Goal: Task Accomplishment & Management: Manage account settings

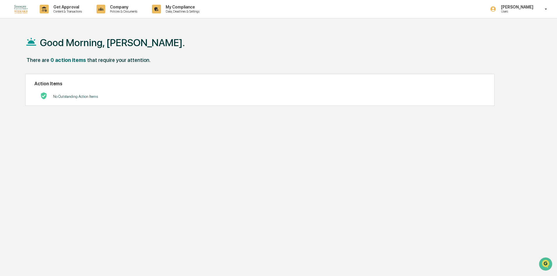
click at [301, 41] on div "Good Morning, [PERSON_NAME]." at bounding box center [275, 42] width 501 height 29
click at [508, 5] on p "[PERSON_NAME]" at bounding box center [517, 7] width 40 height 5
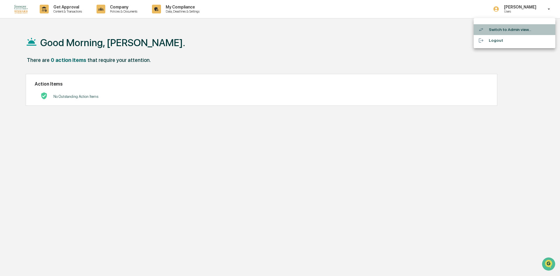
click at [508, 26] on li "Switch to Admin view..." at bounding box center [515, 29] width 82 height 11
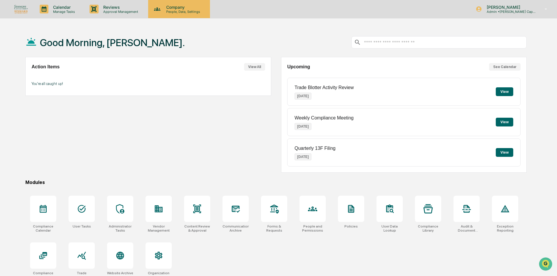
click at [172, 10] on p "People, Data, Settings" at bounding box center [182, 12] width 41 height 4
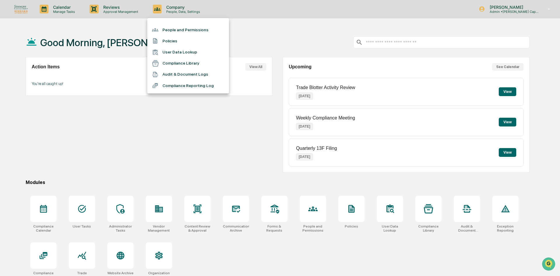
click at [176, 29] on li "People and Permissions" at bounding box center [188, 29] width 82 height 11
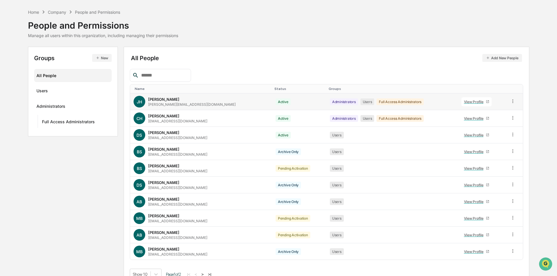
scroll to position [29, 0]
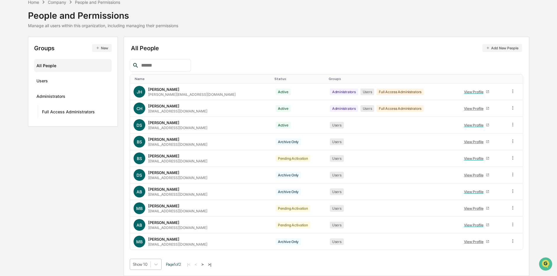
click at [141, 266] on body "Calendar Manage Tasks Reviews Approval Management Company People, Data, Setting…" at bounding box center [278, 123] width 557 height 305
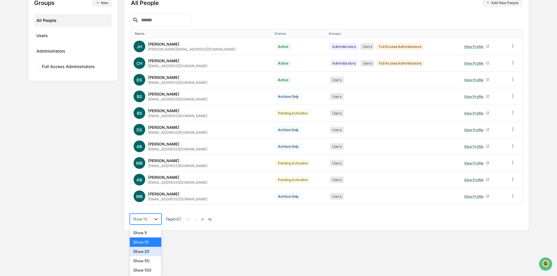
click at [146, 249] on div "Show 20" at bounding box center [146, 251] width 32 height 9
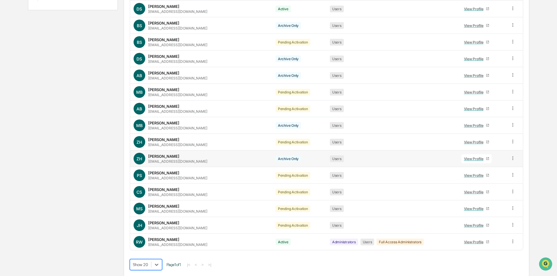
scroll to position [145, 0]
click at [478, 224] on div "View Profile" at bounding box center [475, 225] width 22 height 4
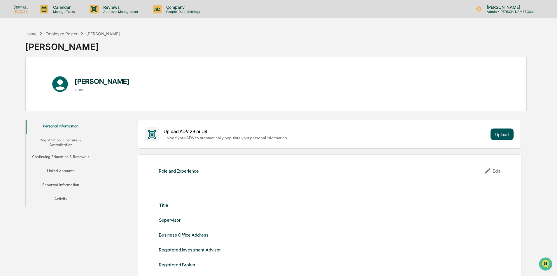
click at [495, 134] on button "Upload" at bounding box center [502, 134] width 23 height 12
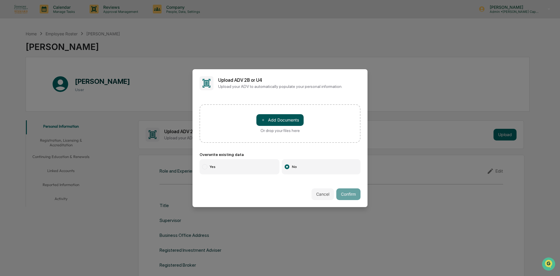
click at [281, 116] on button "＋ Add Documents" at bounding box center [279, 120] width 47 height 12
click at [319, 196] on button "Cancel" at bounding box center [323, 194] width 22 height 12
